Goal: Task Accomplishment & Management: Use online tool/utility

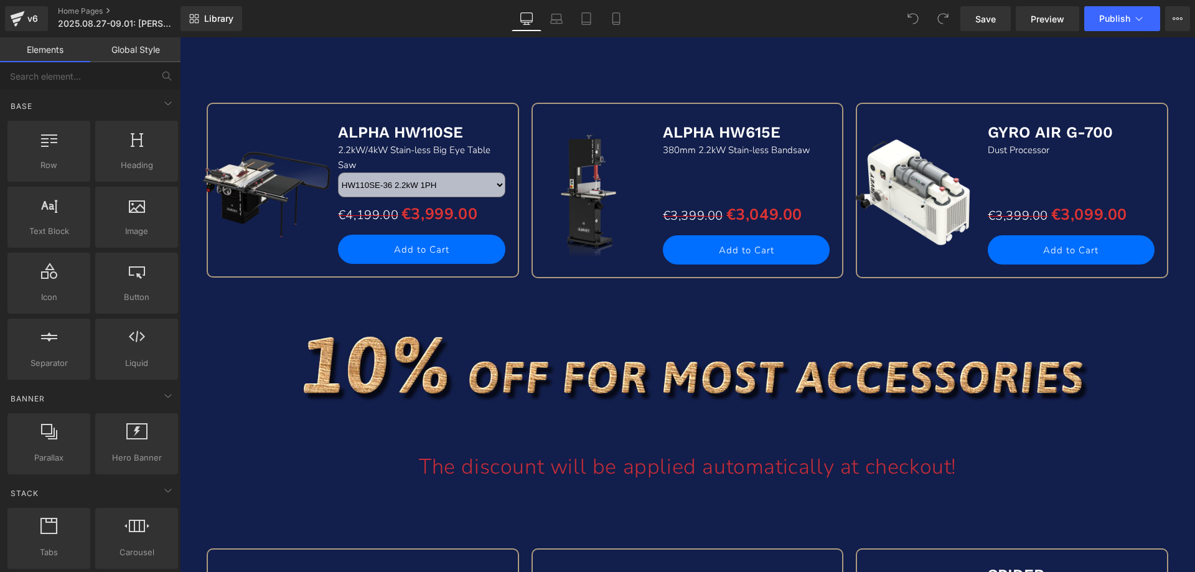
scroll to position [1121, 0]
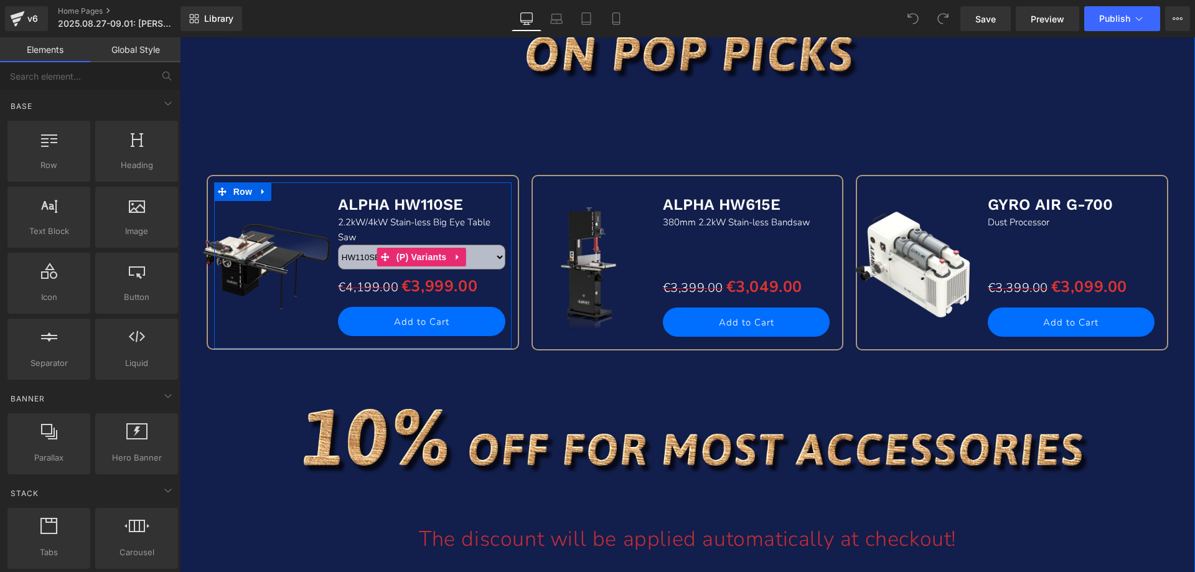
click at [483, 258] on select "HW110SE-36 2.2kW 1PH HW110SE-52 2.2kW 1PH HW110SE-36T 4kW 3PH HW110SE-52T 4kW 3…" at bounding box center [421, 257] width 167 height 25
click at [338, 245] on select "HW110SE-36 2.2kW 1PH HW110SE-52 2.2kW 1PH HW110SE-36T 4kW 3PH HW110SE-52T 4kW 3…" at bounding box center [421, 257] width 167 height 25
click at [488, 258] on select "HW110SE-36 2.2kW 1PH HW110SE-52 2.2kW 1PH HW110SE-36T 4kW 3PH HW110SE-52T 4kW 3…" at bounding box center [421, 257] width 167 height 25
click at [338, 245] on select "HW110SE-36 2.2kW 1PH HW110SE-52 2.2kW 1PH HW110SE-36T 4kW 3PH HW110SE-52T 4kW 3…" at bounding box center [421, 257] width 167 height 25
click at [492, 258] on select "HW110SE-36 2.2kW 1PH HW110SE-52 2.2kW 1PH HW110SE-36T 4kW 3PH HW110SE-52T 4kW 3…" at bounding box center [421, 257] width 167 height 25
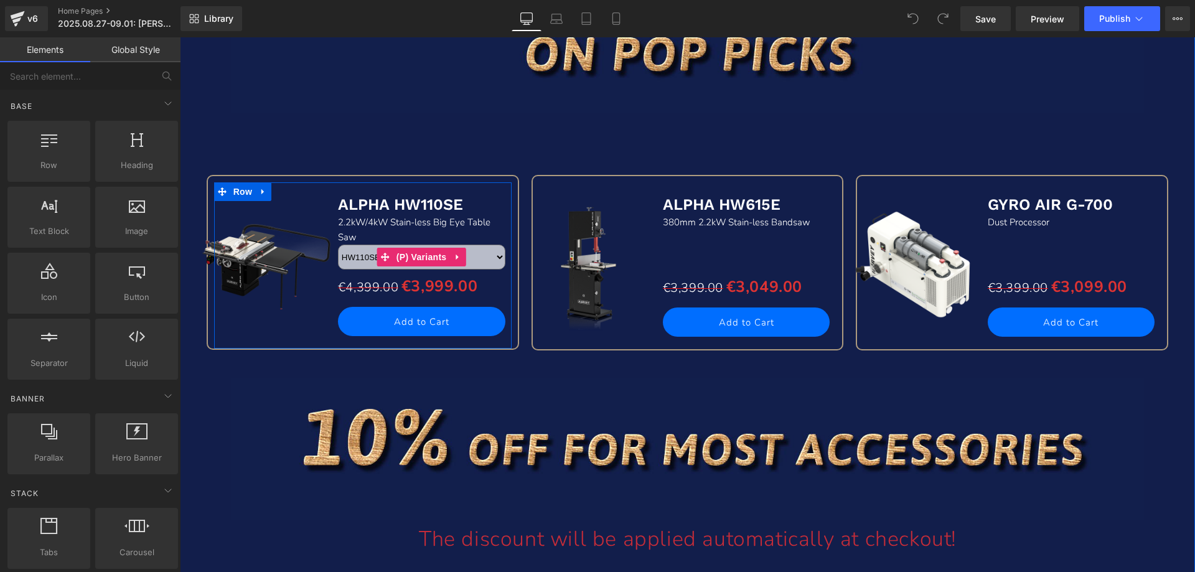
select select "HW110SE-52T 4kW 3PH"
click at [338, 245] on select "HW110SE-36 2.2kW 1PH HW110SE-52 2.2kW 1PH HW110SE-36T 4kW 3PH HW110SE-52T 4kW 3…" at bounding box center [421, 257] width 167 height 25
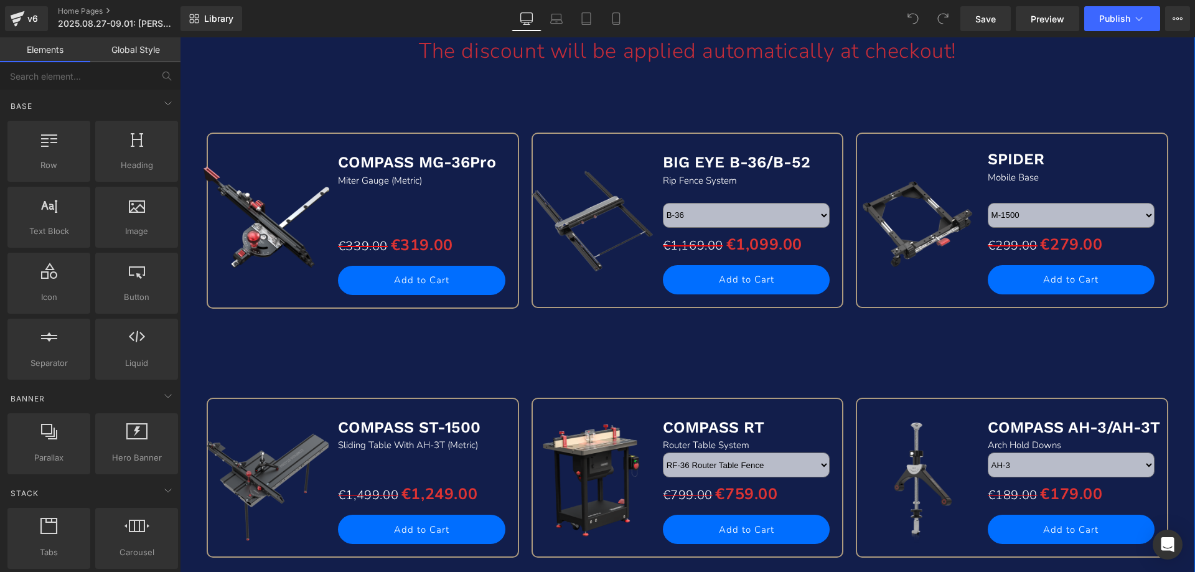
scroll to position [1619, 0]
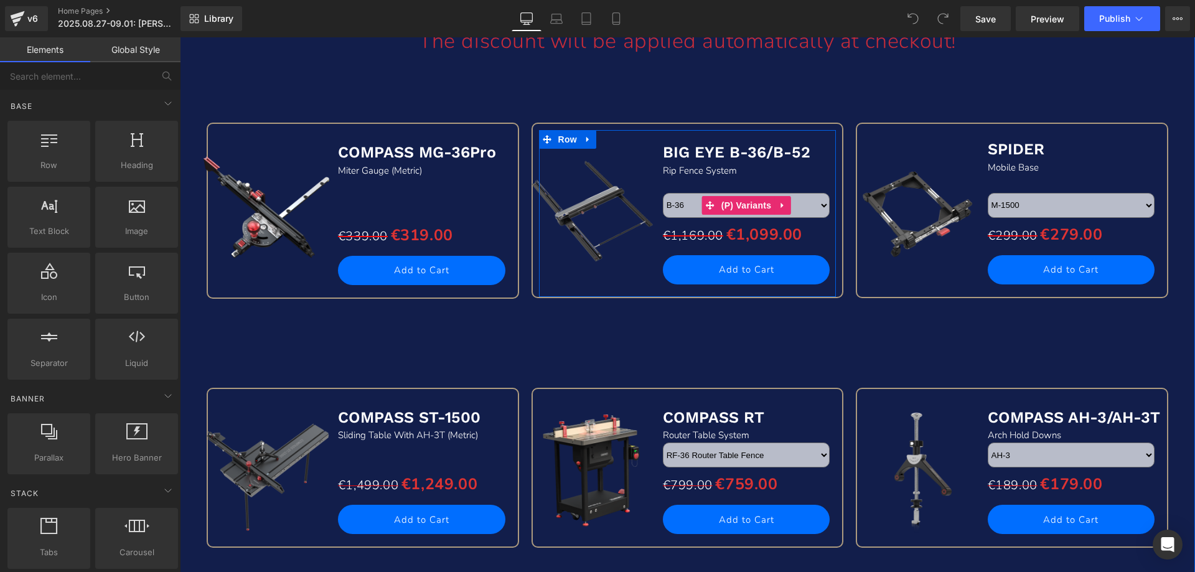
click at [805, 209] on select "B-36 B-52" at bounding box center [746, 205] width 167 height 25
select select "B-52"
click at [663, 193] on select "B-36 B-52" at bounding box center [746, 205] width 167 height 25
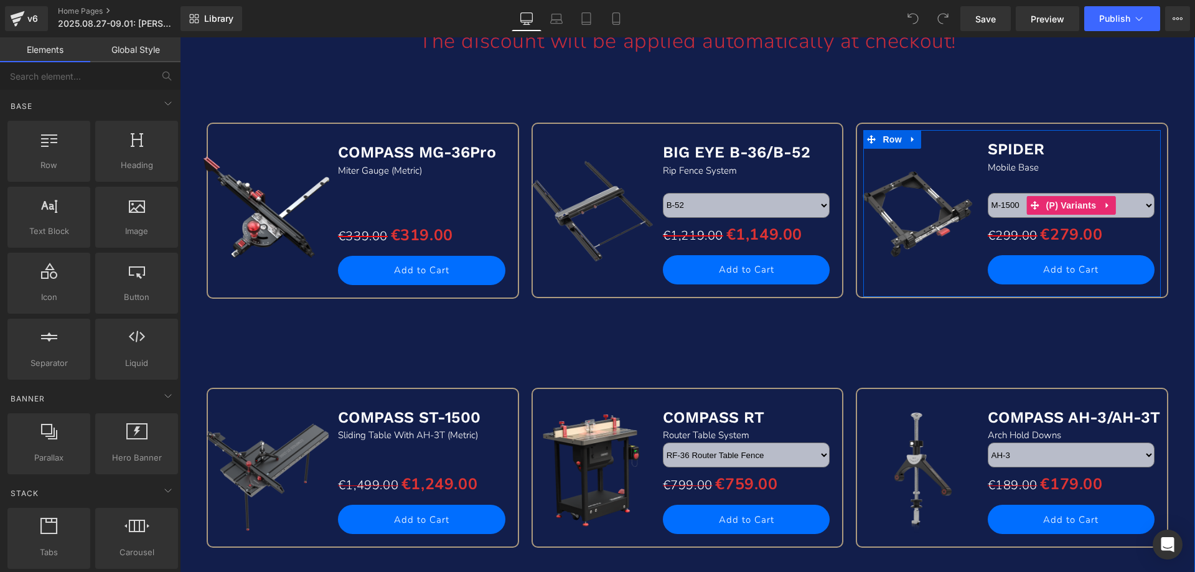
click at [1127, 209] on select "M-1500 M-1500Pro M-1500E" at bounding box center [1071, 205] width 167 height 25
click at [988, 193] on select "M-1500 M-1500Pro M-1500E" at bounding box center [1071, 205] width 167 height 25
click at [1143, 204] on select "M-1500 M-1500Pro M-1500E" at bounding box center [1071, 205] width 167 height 25
select select "M-1500E"
click at [988, 193] on select "M-1500 M-1500Pro M-1500E" at bounding box center [1071, 205] width 167 height 25
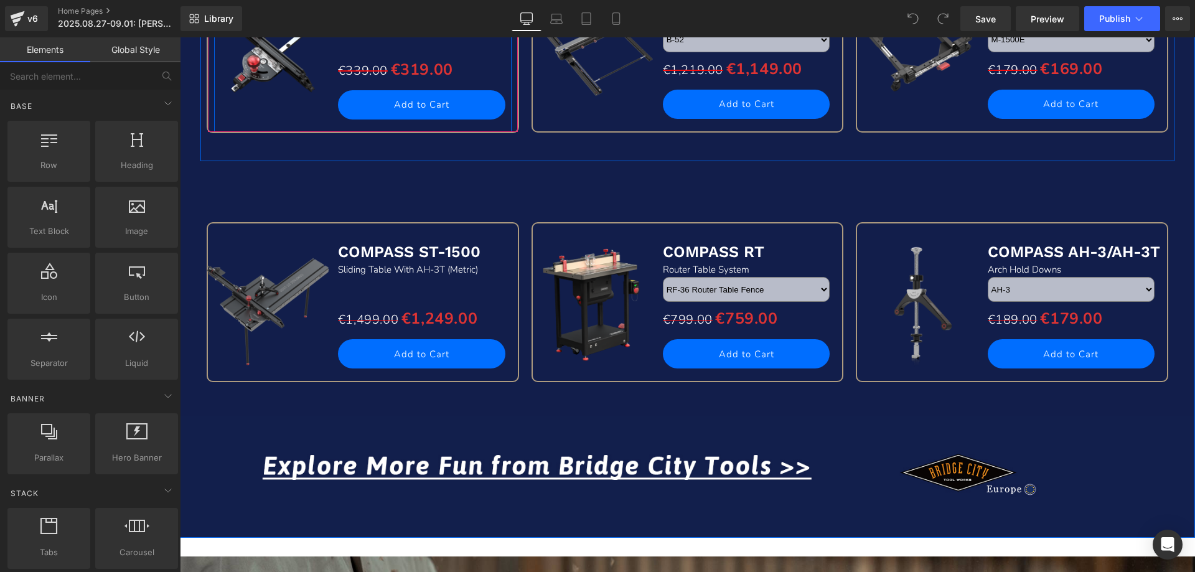
scroll to position [1806, 0]
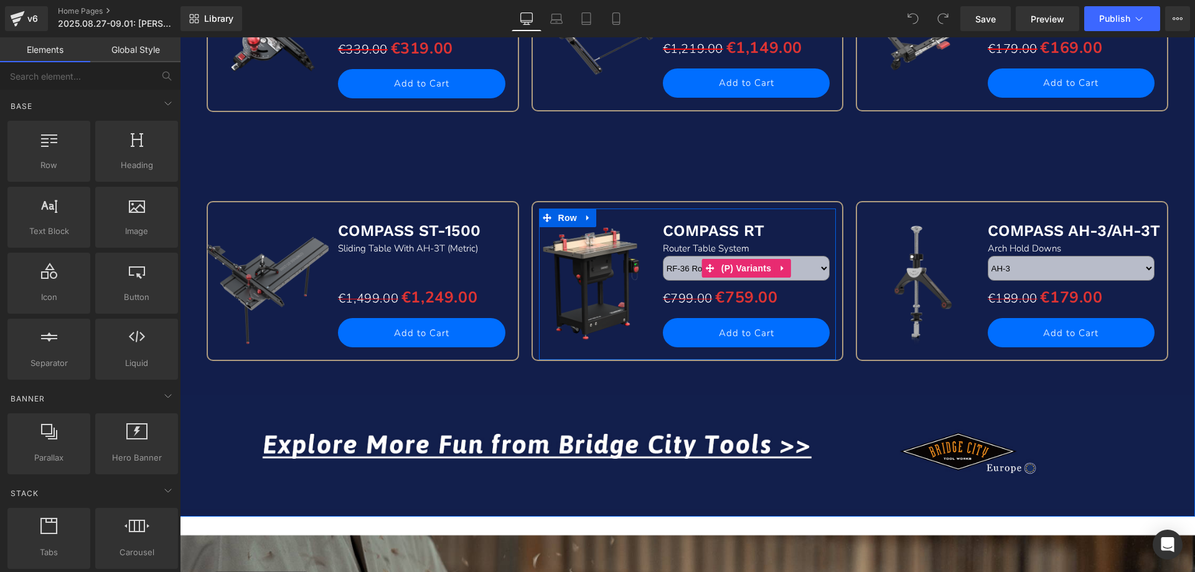
click at [801, 261] on select "RF-36 Router Table Fence RT-800 800mm Stain-less Router Table RT-DC Dust Collec…" at bounding box center [746, 268] width 167 height 25
click at [663, 256] on select "RF-36 Router Table Fence RT-800 800mm Stain-less Router Table RT-DC Dust Collec…" at bounding box center [746, 268] width 167 height 25
click at [812, 268] on select "RF-36 Router Table Fence RT-800 800mm Stain-less Router Table RT-DC Dust Collec…" at bounding box center [746, 268] width 167 height 25
click at [663, 256] on select "RF-36 Router Table Fence RT-800 800mm Stain-less Router Table RT-DC Dust Collec…" at bounding box center [746, 268] width 167 height 25
click at [819, 272] on select "RF-36 Router Table Fence RT-800 800mm Stain-less Router Table RT-DC Dust Collec…" at bounding box center [746, 268] width 167 height 25
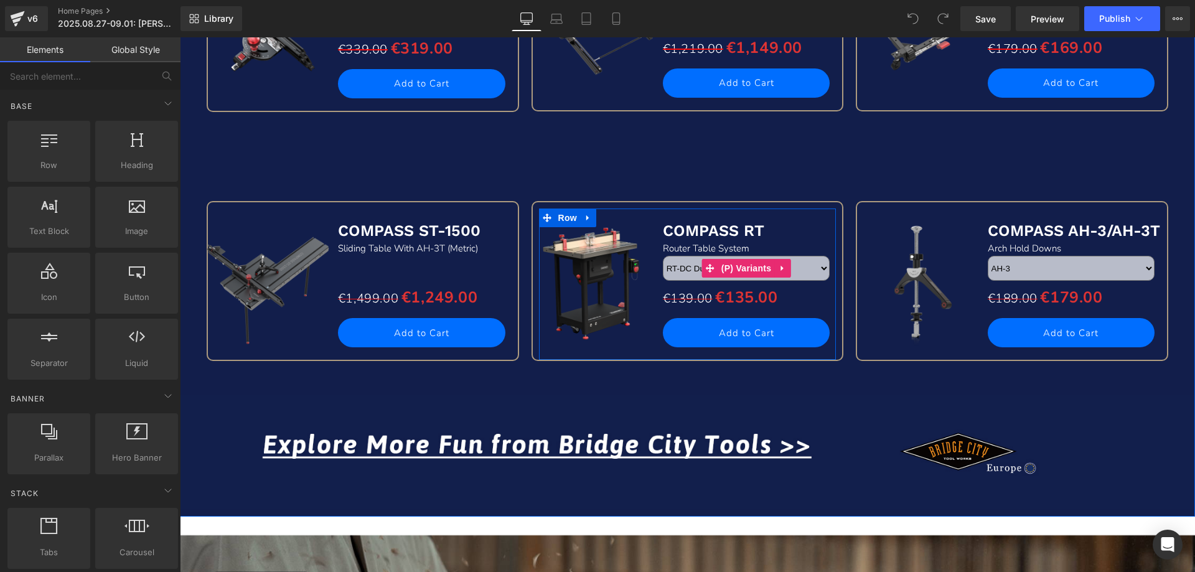
select select "RT-S Router Table Stand"
click at [663, 256] on select "RF-36 Router Table Fence RT-800 800mm Stain-less Router Table RT-DC Dust Collec…" at bounding box center [746, 268] width 167 height 25
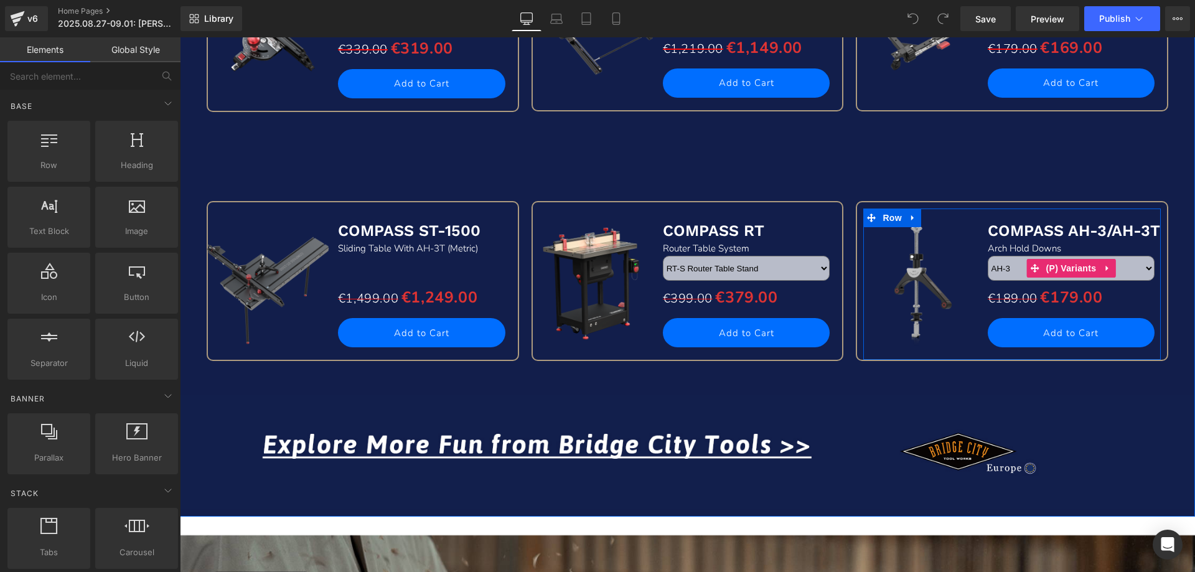
click at [1131, 268] on select "AH-3 AH-3T" at bounding box center [1071, 268] width 167 height 25
select select "AH-3T"
click at [988, 256] on select "AH-3 AH-3T" at bounding box center [1071, 268] width 167 height 25
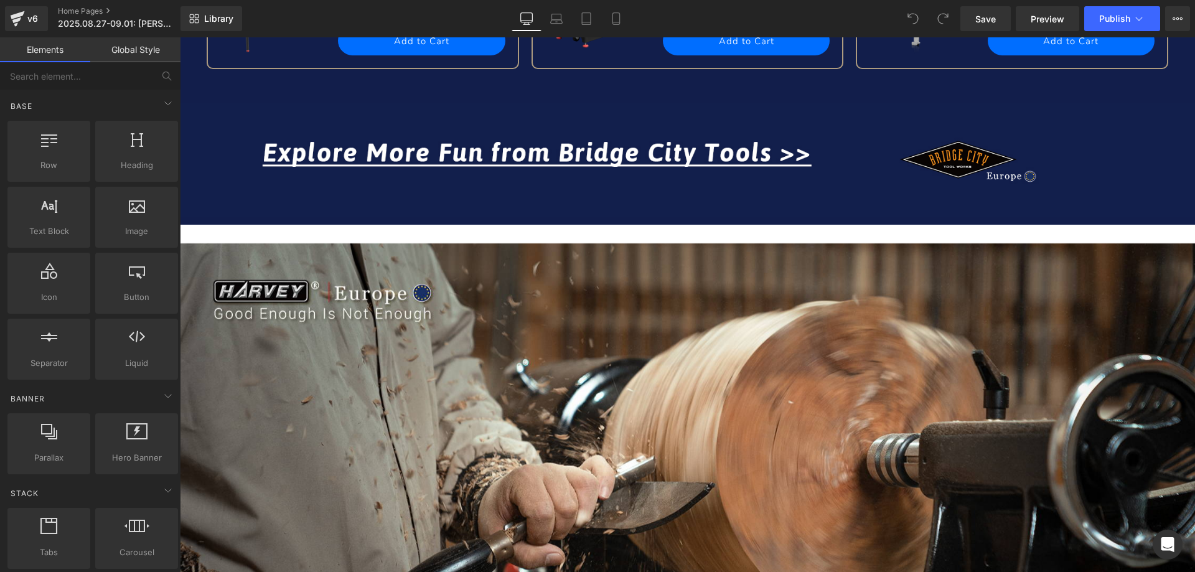
scroll to position [2117, 0]
